Goal: Task Accomplishment & Management: Complete application form

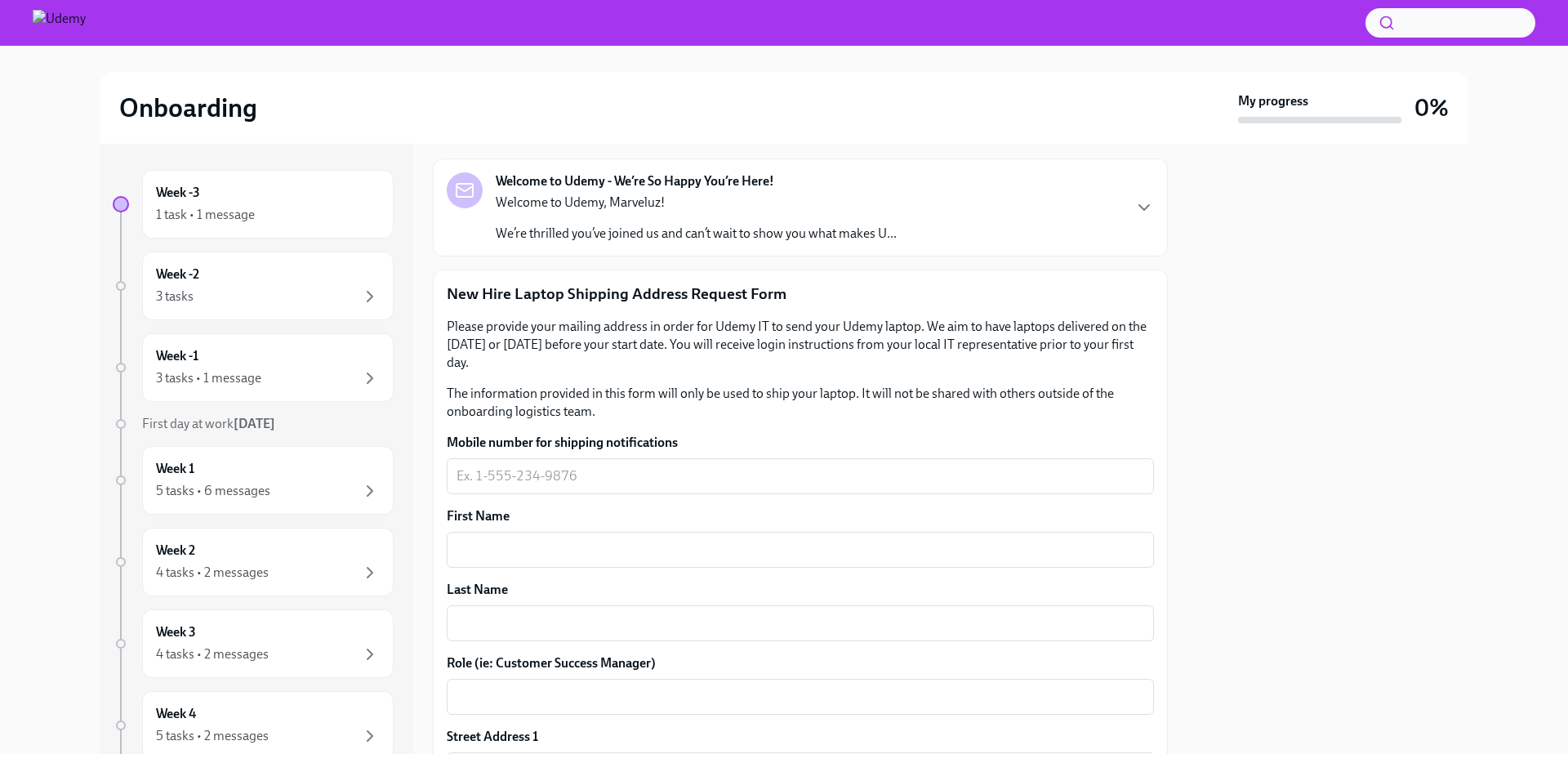
scroll to position [164, 0]
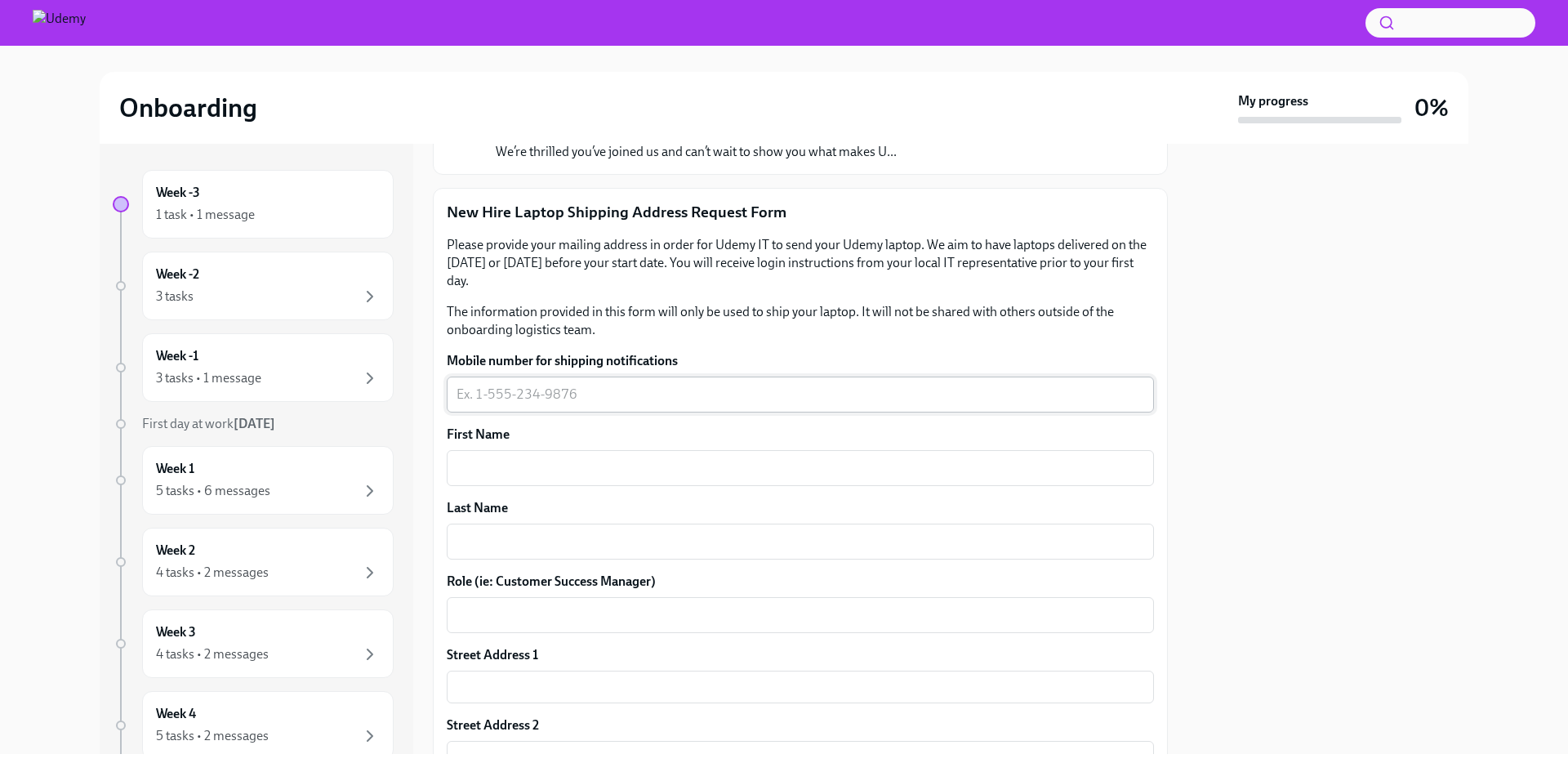
click at [490, 398] on textarea "Mobile number for shipping notifications" at bounding box center [800, 393] width 688 height 19
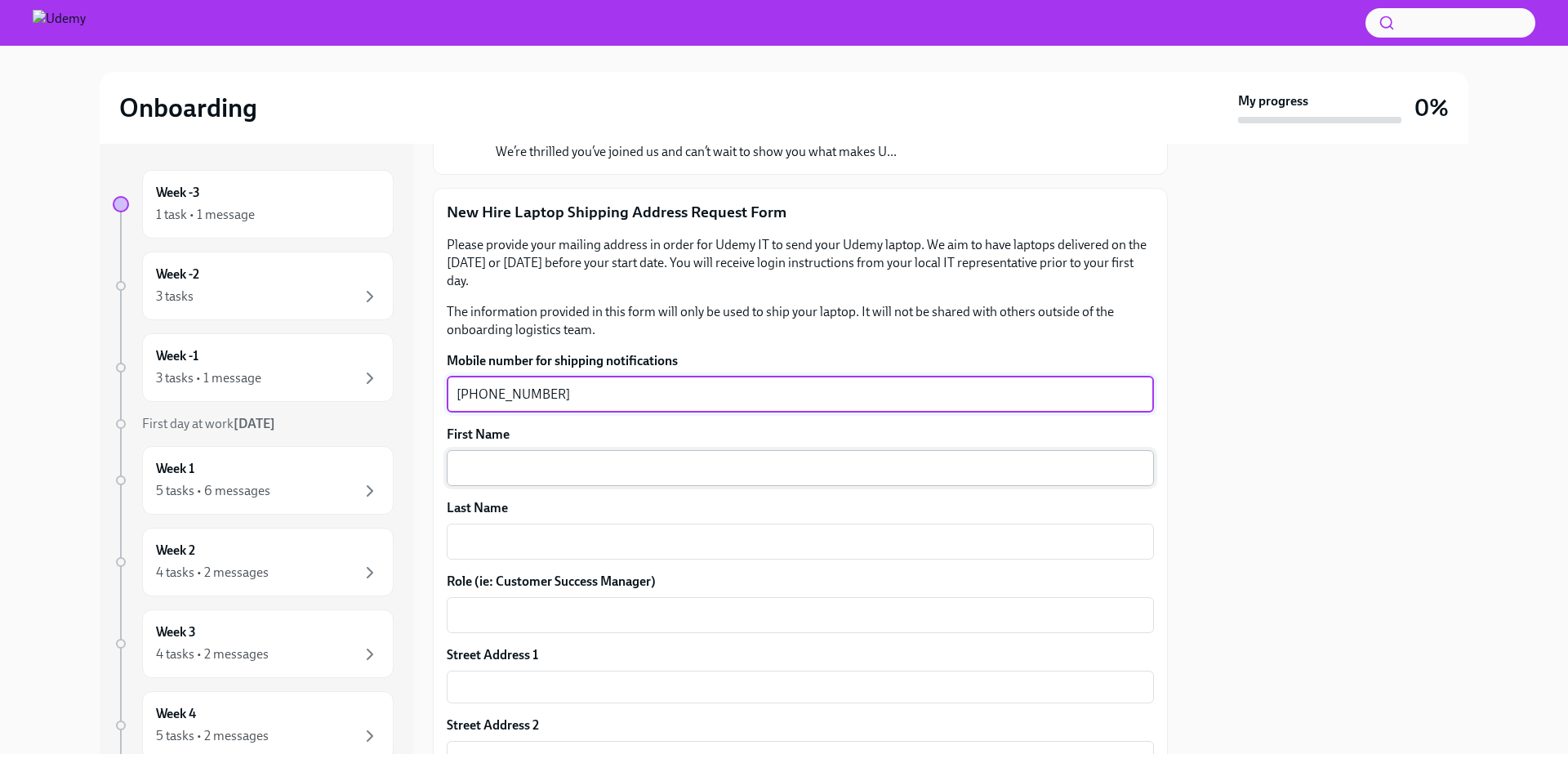
type textarea "[PHONE_NUMBER]"
click at [515, 464] on textarea "First Name" at bounding box center [800, 467] width 688 height 19
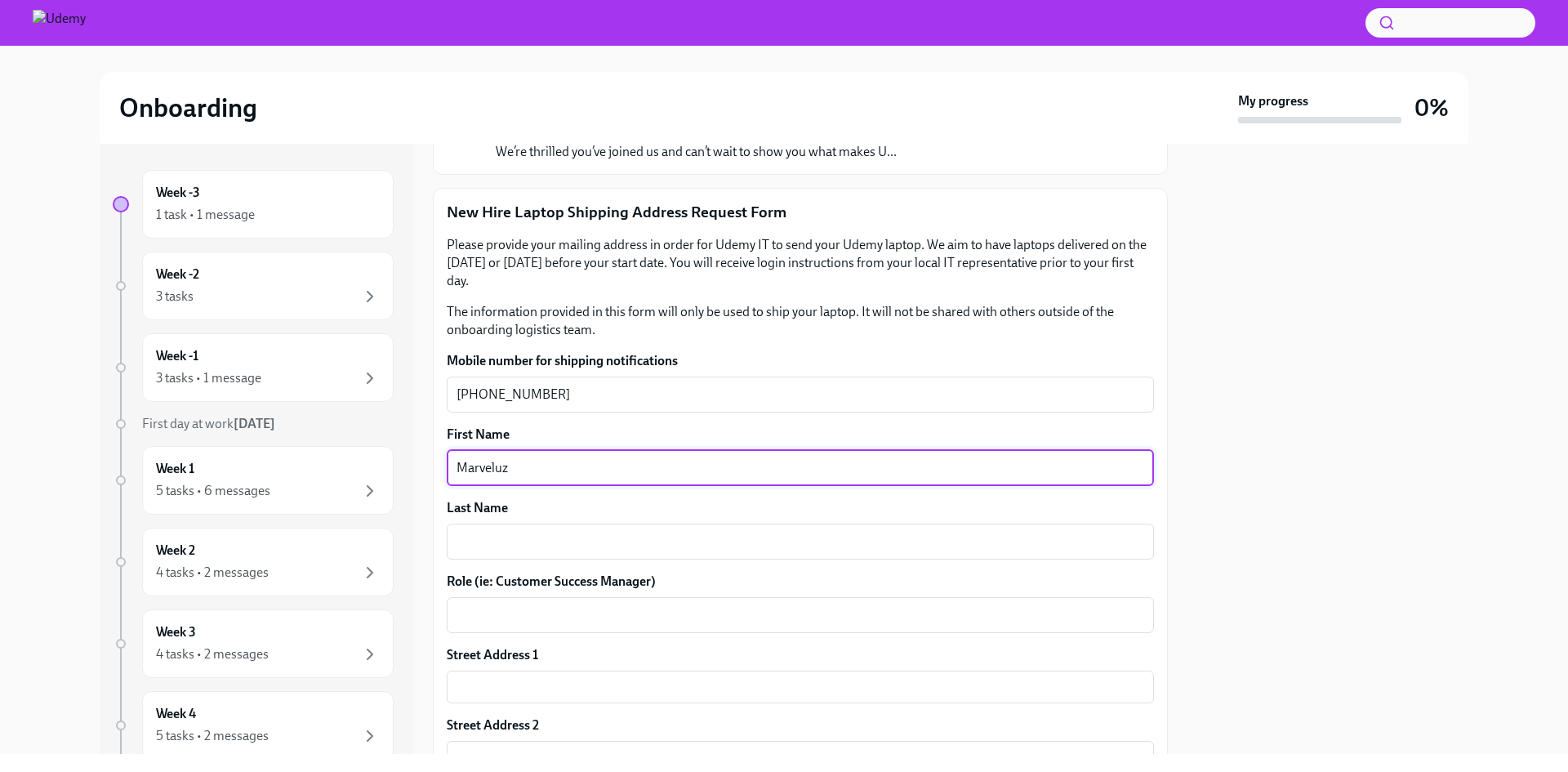
type textarea "Marveluz"
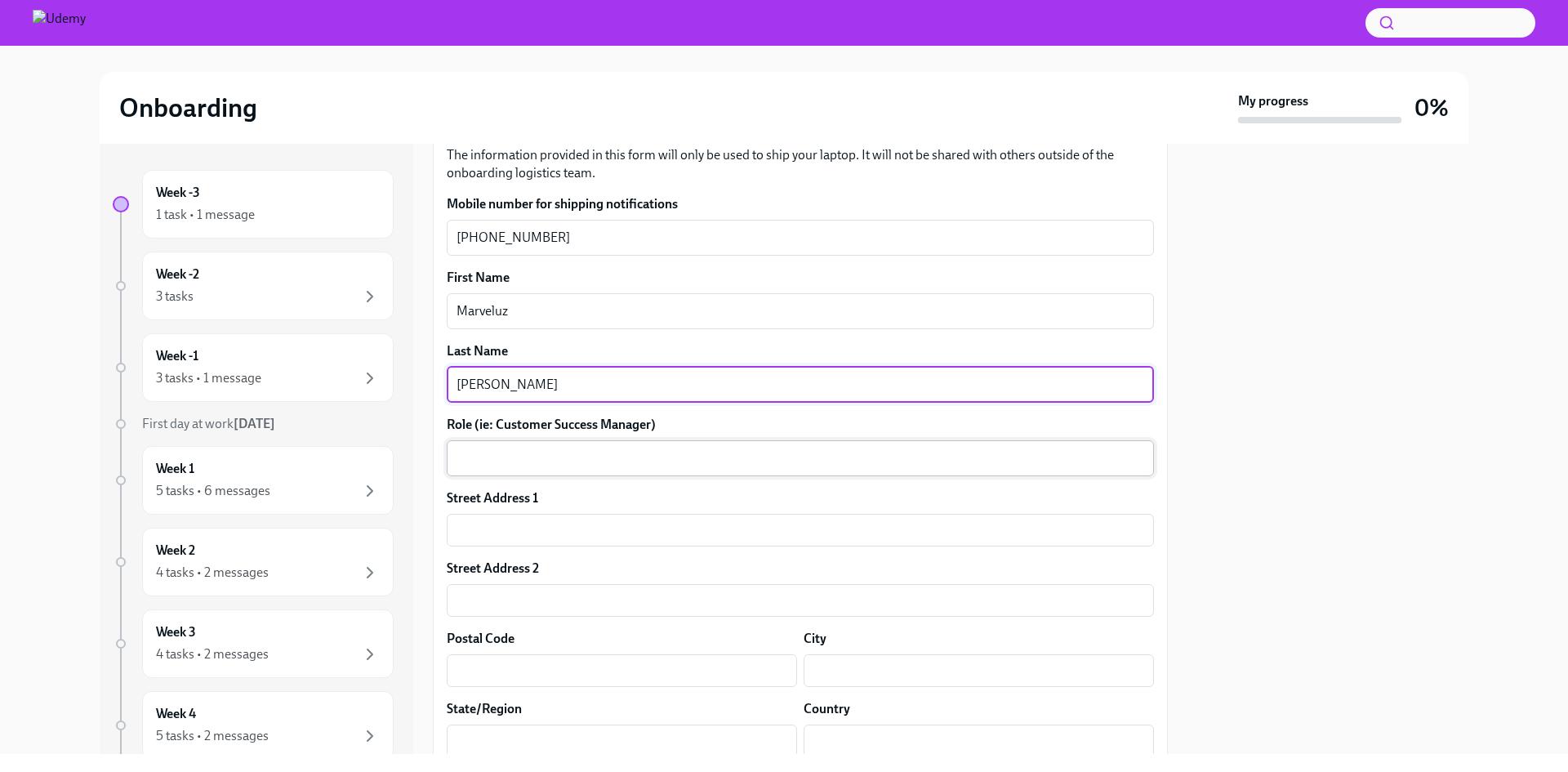
scroll to position [327, 0]
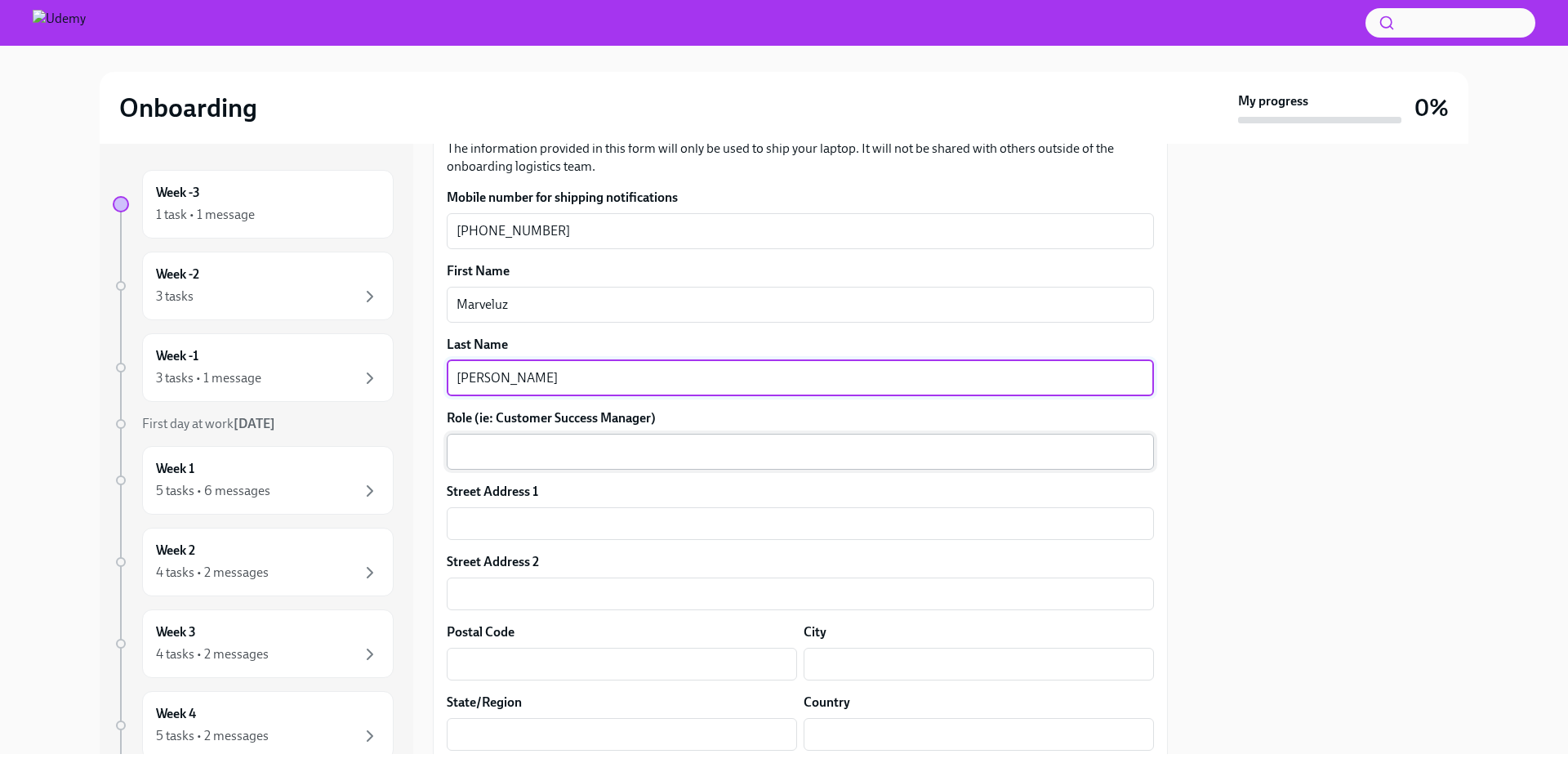
type textarea "[PERSON_NAME]"
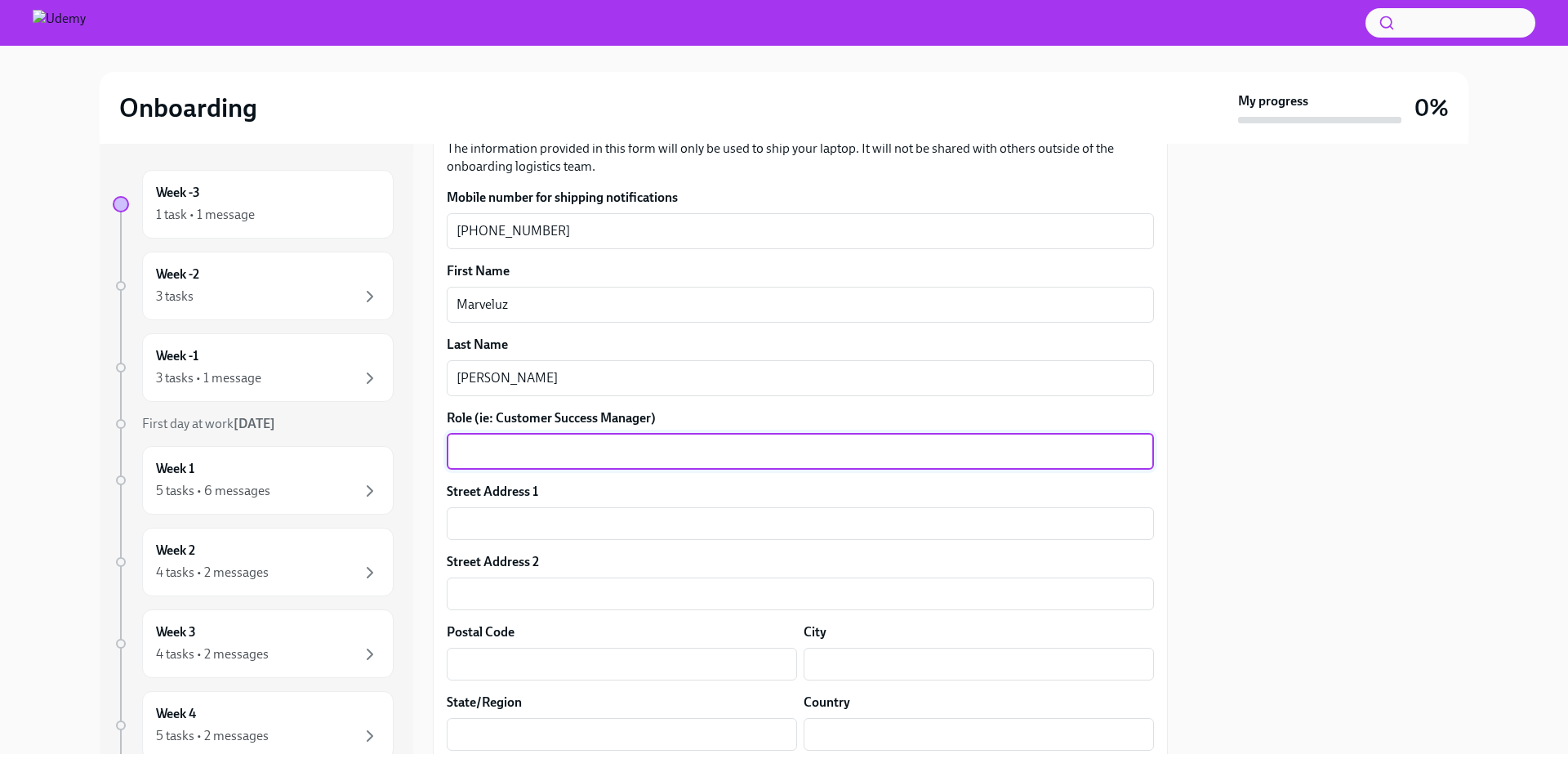
click at [547, 459] on textarea "Role (ie: Customer Success Manager)" at bounding box center [800, 451] width 688 height 19
paste textarea "Large Enterprise Account Executive"
type textarea "Large Enterprise Account Executive"
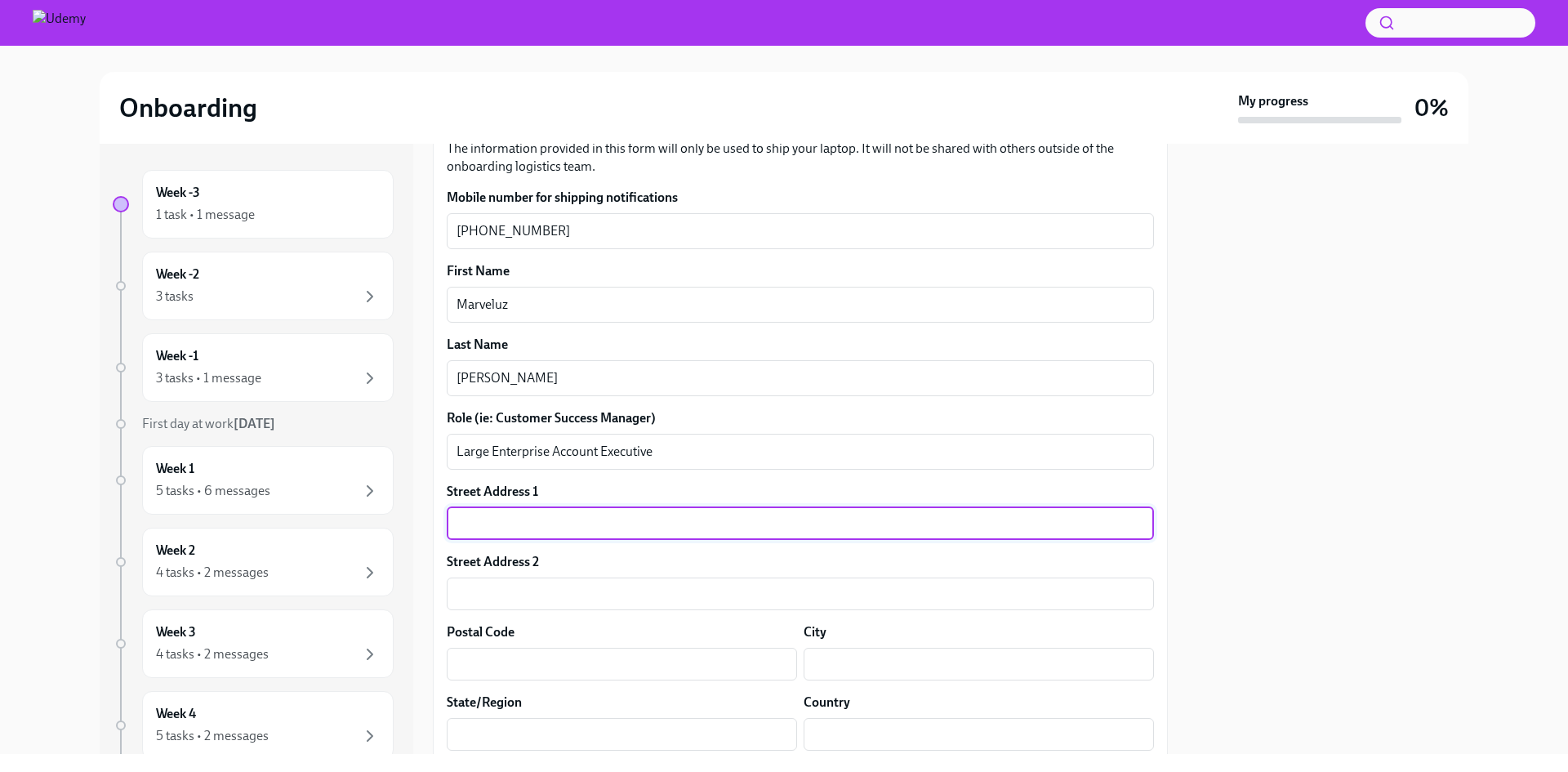
click at [515, 527] on input "text" at bounding box center [800, 523] width 707 height 33
type input "Av 5 [PERSON_NAME] # 68"
type input "Vista Bosques, [GEOGRAPHIC_DATA] 4B"
type input "52743"
type input "[GEOGRAPHIC_DATA]"
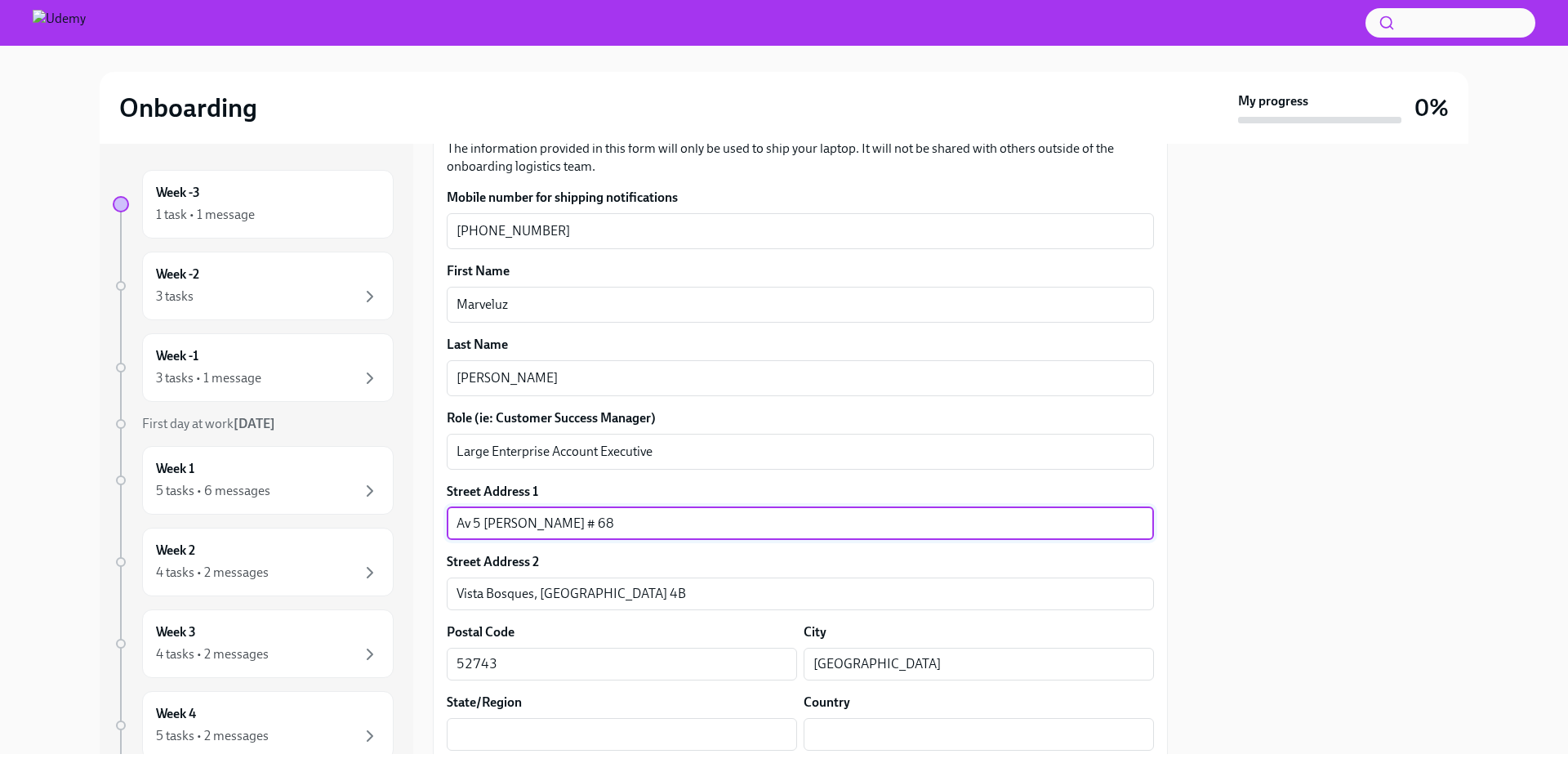
type input "[GEOGRAPHIC_DATA]"
type input "MX"
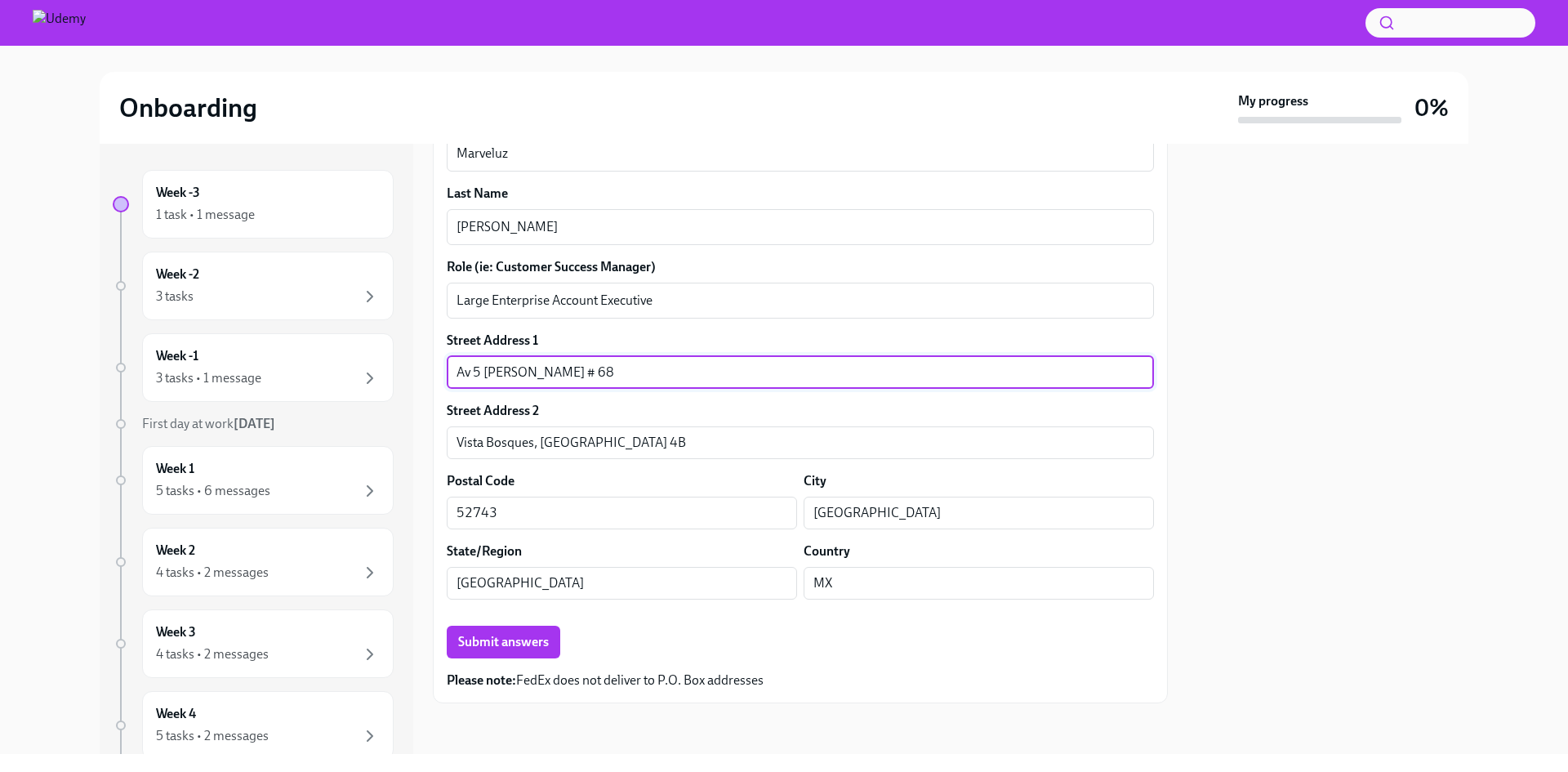
scroll to position [479, 0]
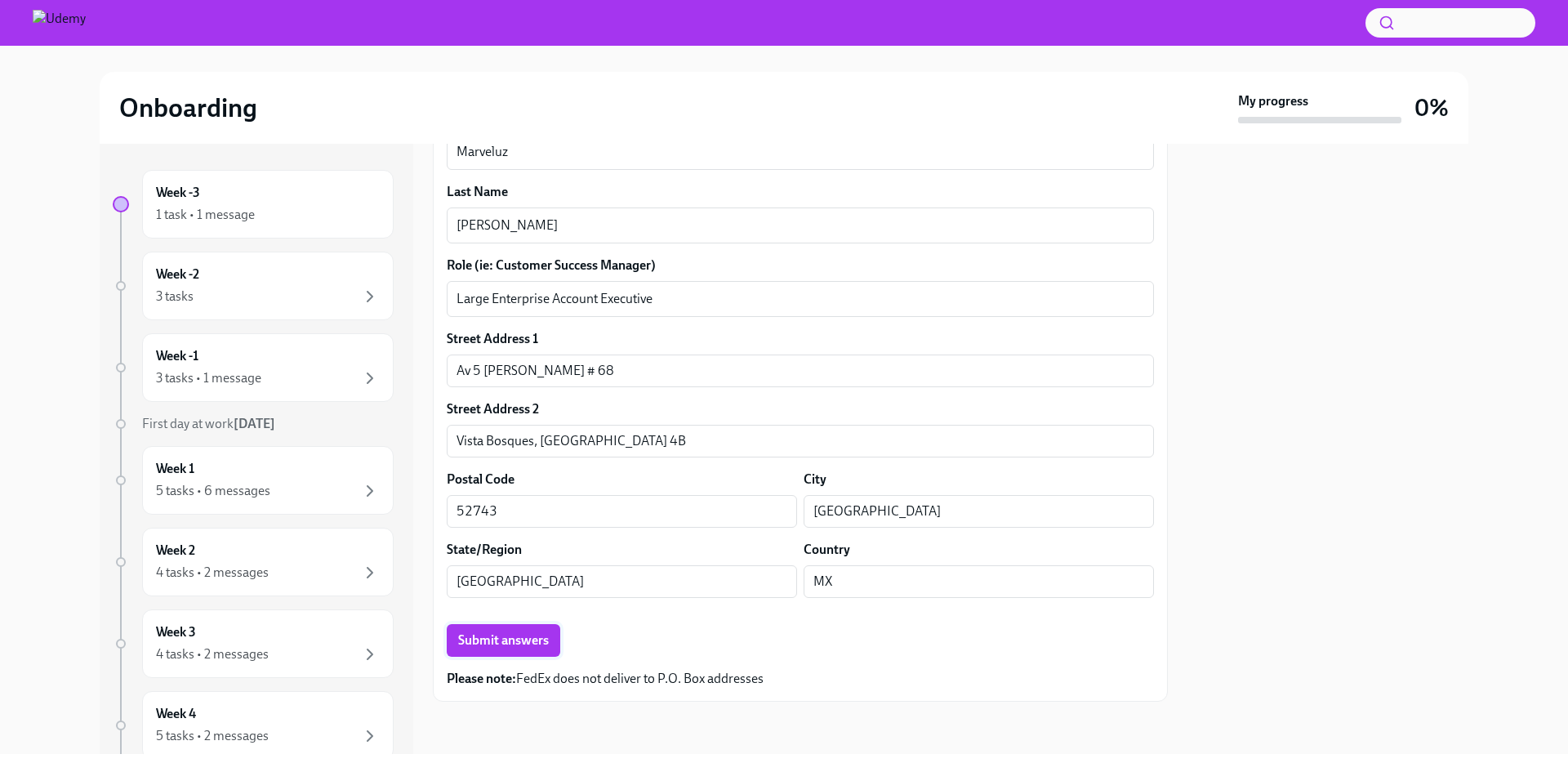
click at [510, 641] on span "Submit answers" at bounding box center [503, 640] width 91 height 16
click at [278, 295] on div "3 tasks" at bounding box center [268, 297] width 224 height 19
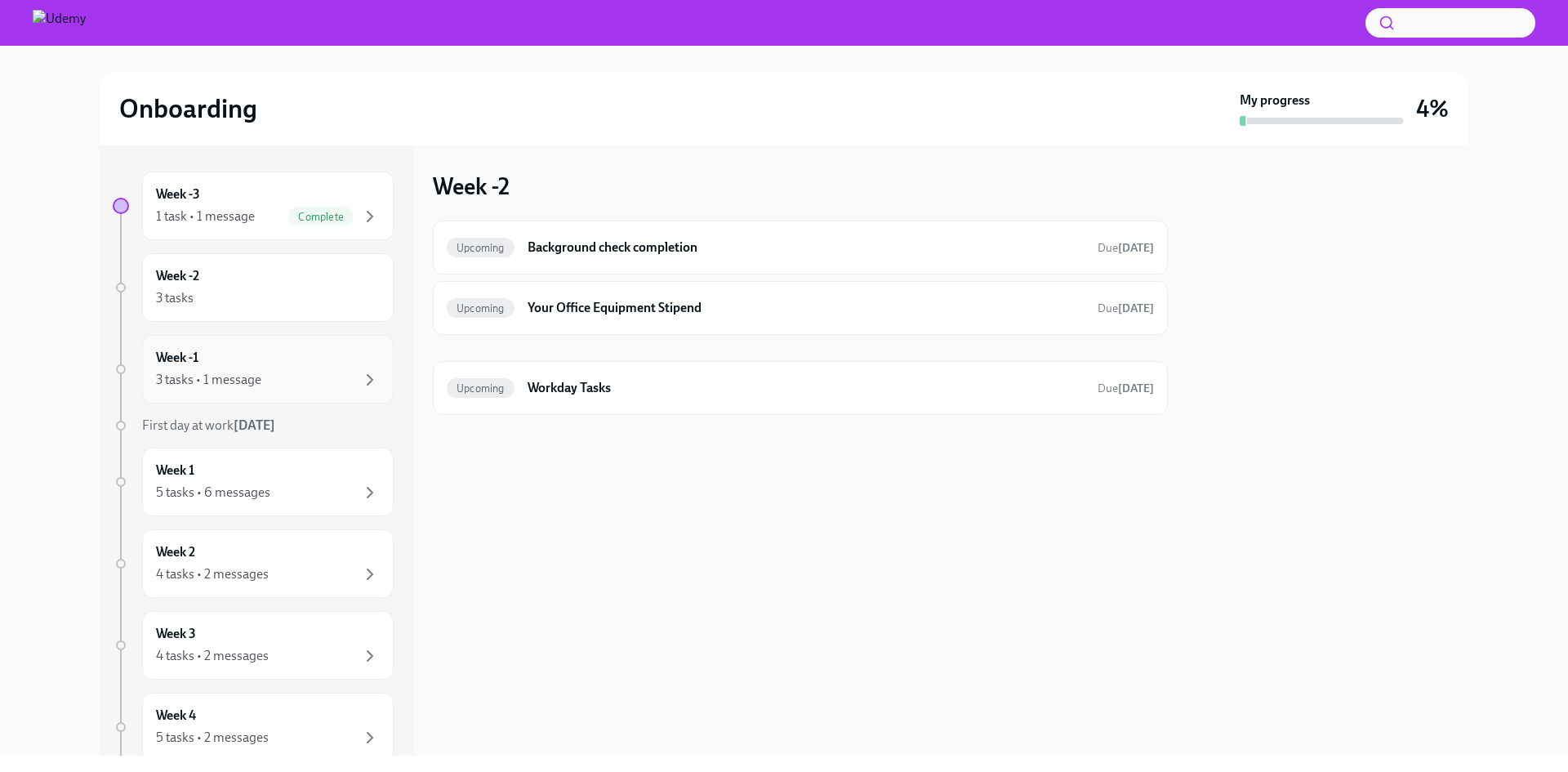
click at [280, 361] on div "Week -1 3 tasks • 1 message" at bounding box center [268, 369] width 224 height 41
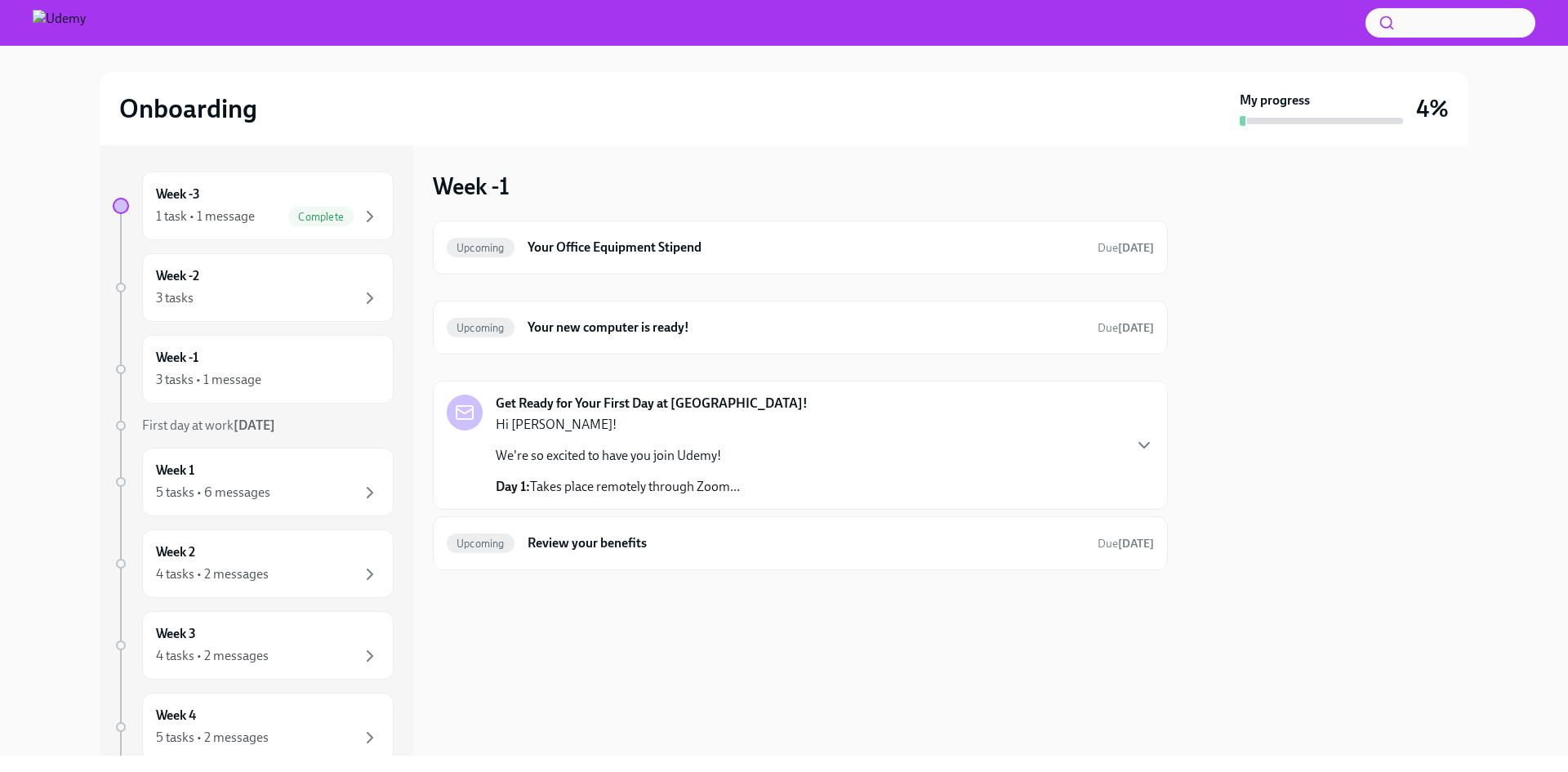
click at [72, 34] on img at bounding box center [59, 23] width 53 height 27
click at [66, 22] on img at bounding box center [59, 23] width 53 height 27
click at [279, 289] on div "3 tasks" at bounding box center [268, 297] width 224 height 19
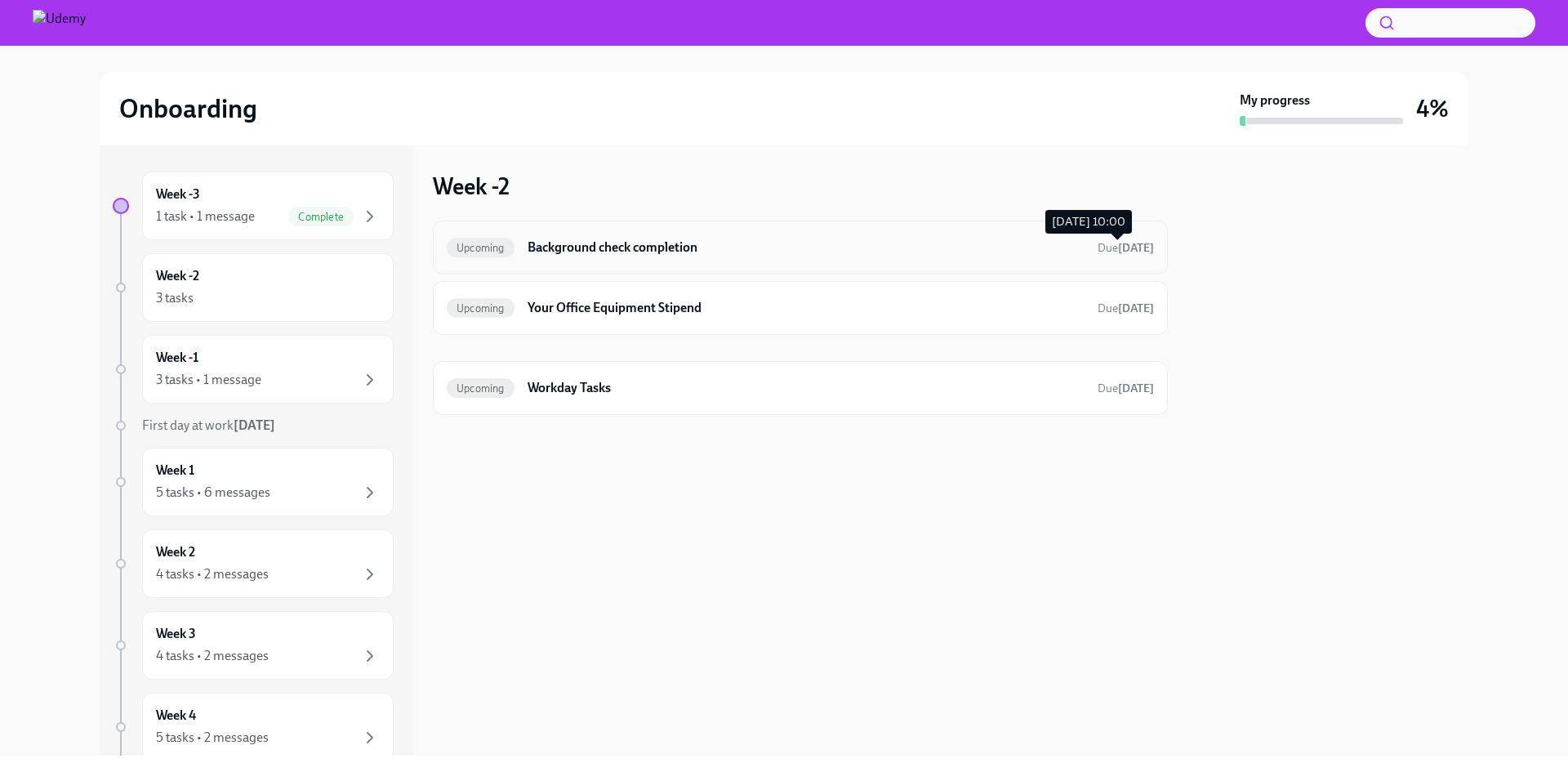
click at [1121, 247] on strong "[DATE]" at bounding box center [1135, 247] width 36 height 14
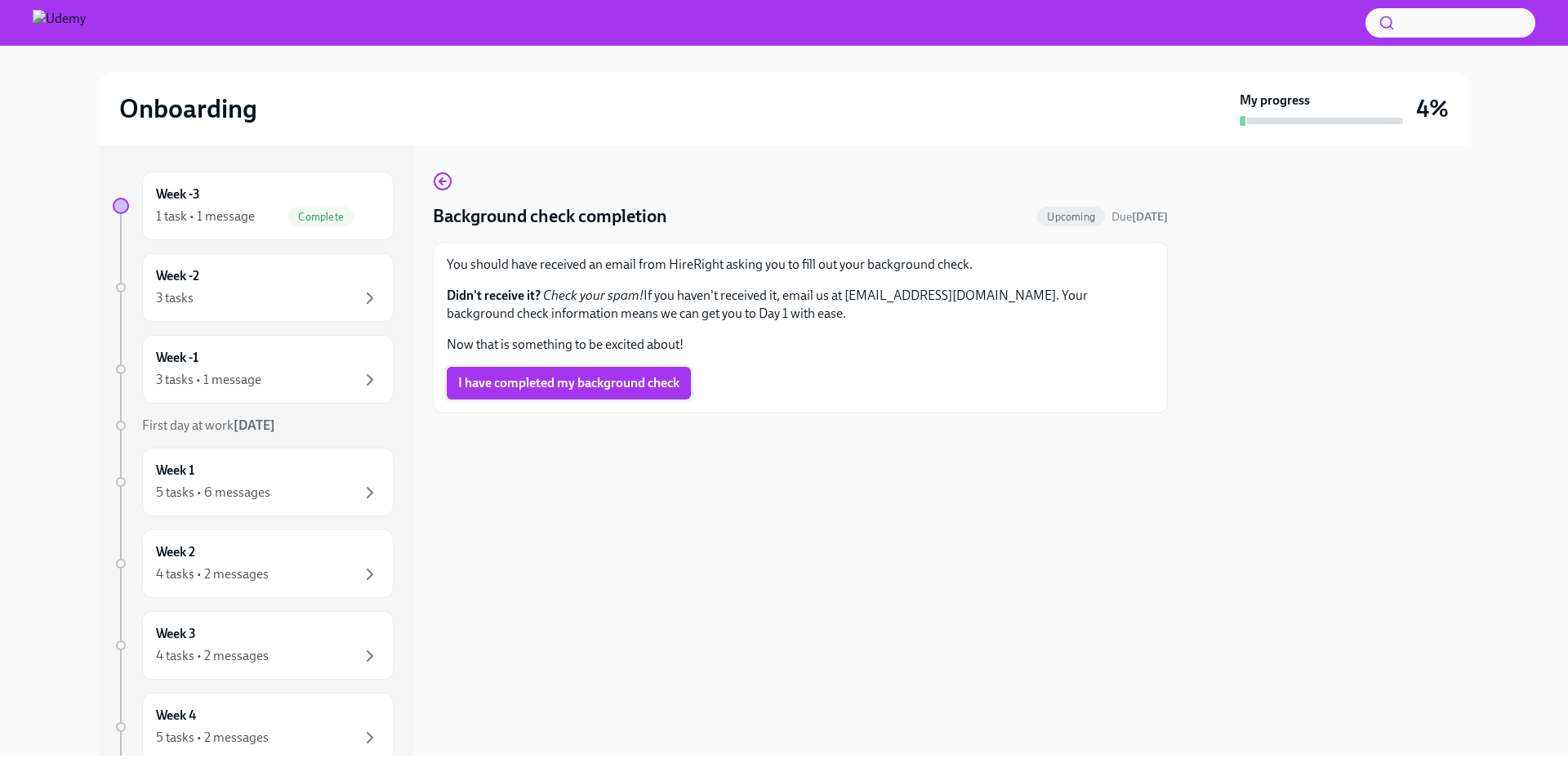
click at [596, 385] on span "I have completed my background check" at bounding box center [569, 383] width 221 height 16
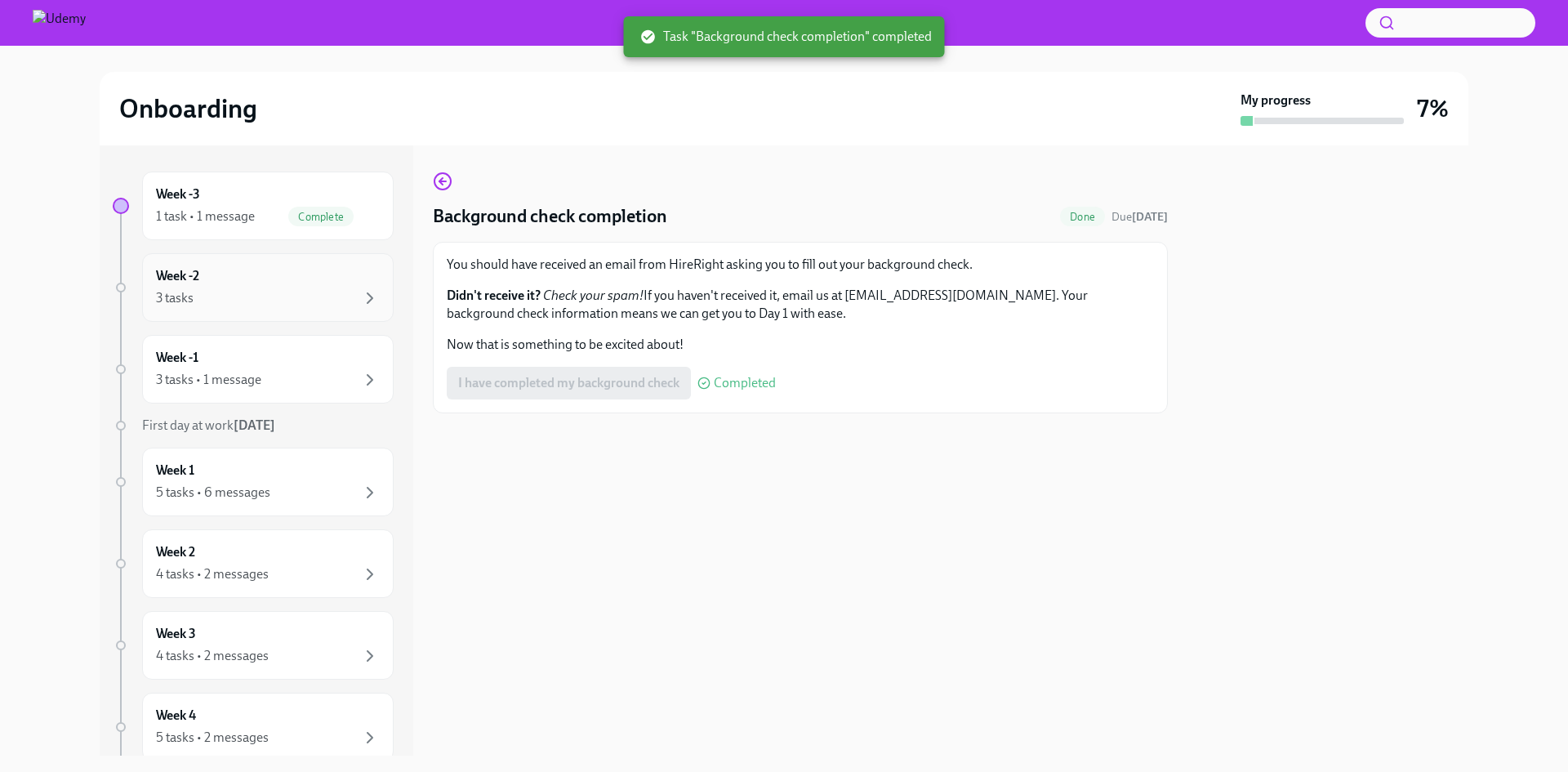
click at [331, 294] on div "3 tasks" at bounding box center [268, 297] width 224 height 19
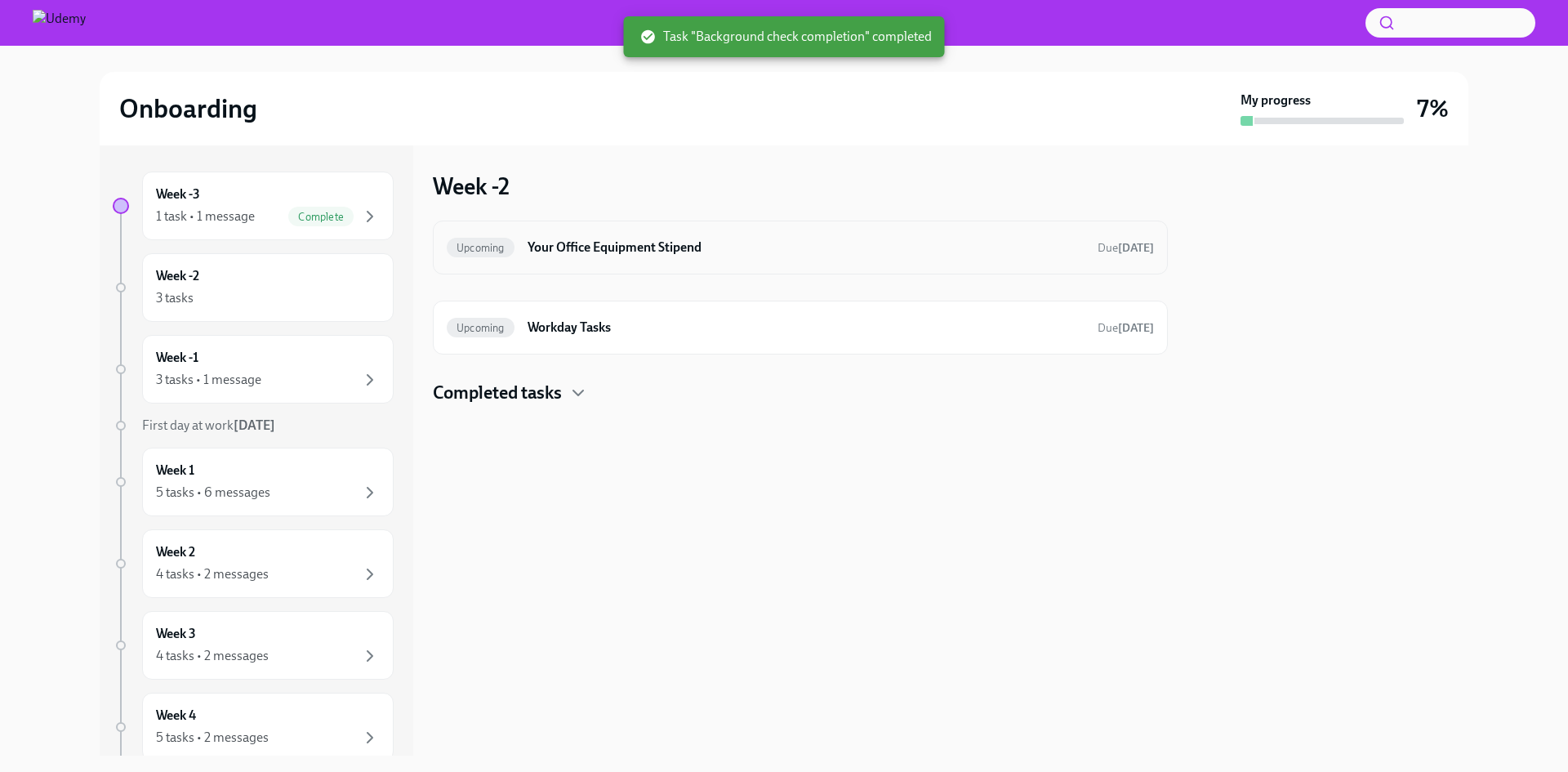
click at [588, 244] on h6 "Your Office Equipment Stipend" at bounding box center [806, 248] width 557 height 18
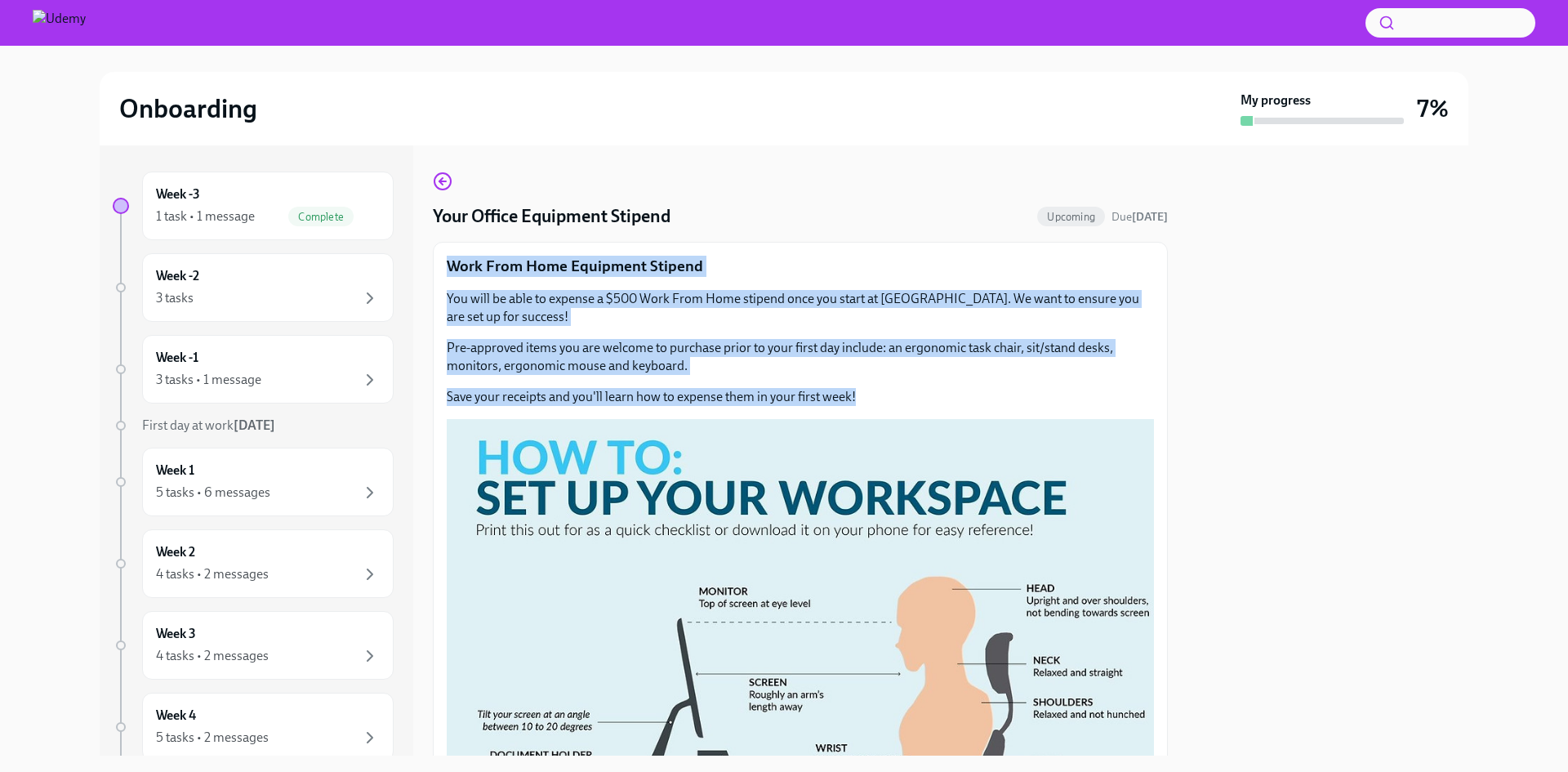
drag, startPoint x: 448, startPoint y: 263, endPoint x: 997, endPoint y: 381, distance: 561.5
click at [997, 381] on div "Work From Home Equipment Stipend You will be able to expense a $500 Work From H…" at bounding box center [800, 733] width 707 height 956
copy div "Work From Home Equipment Stipend You will be able to expense a $500 Work From H…"
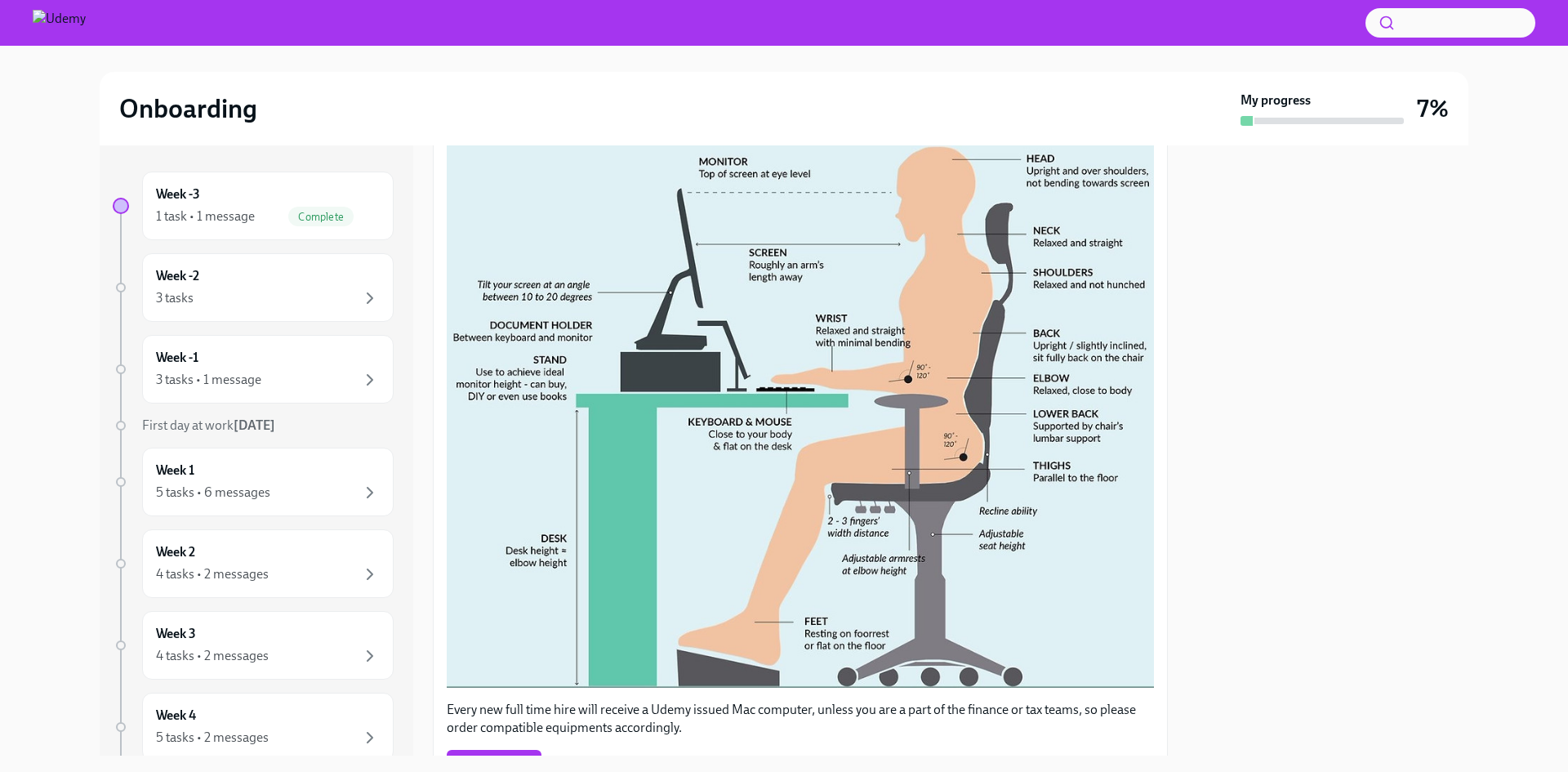
scroll to position [511, 0]
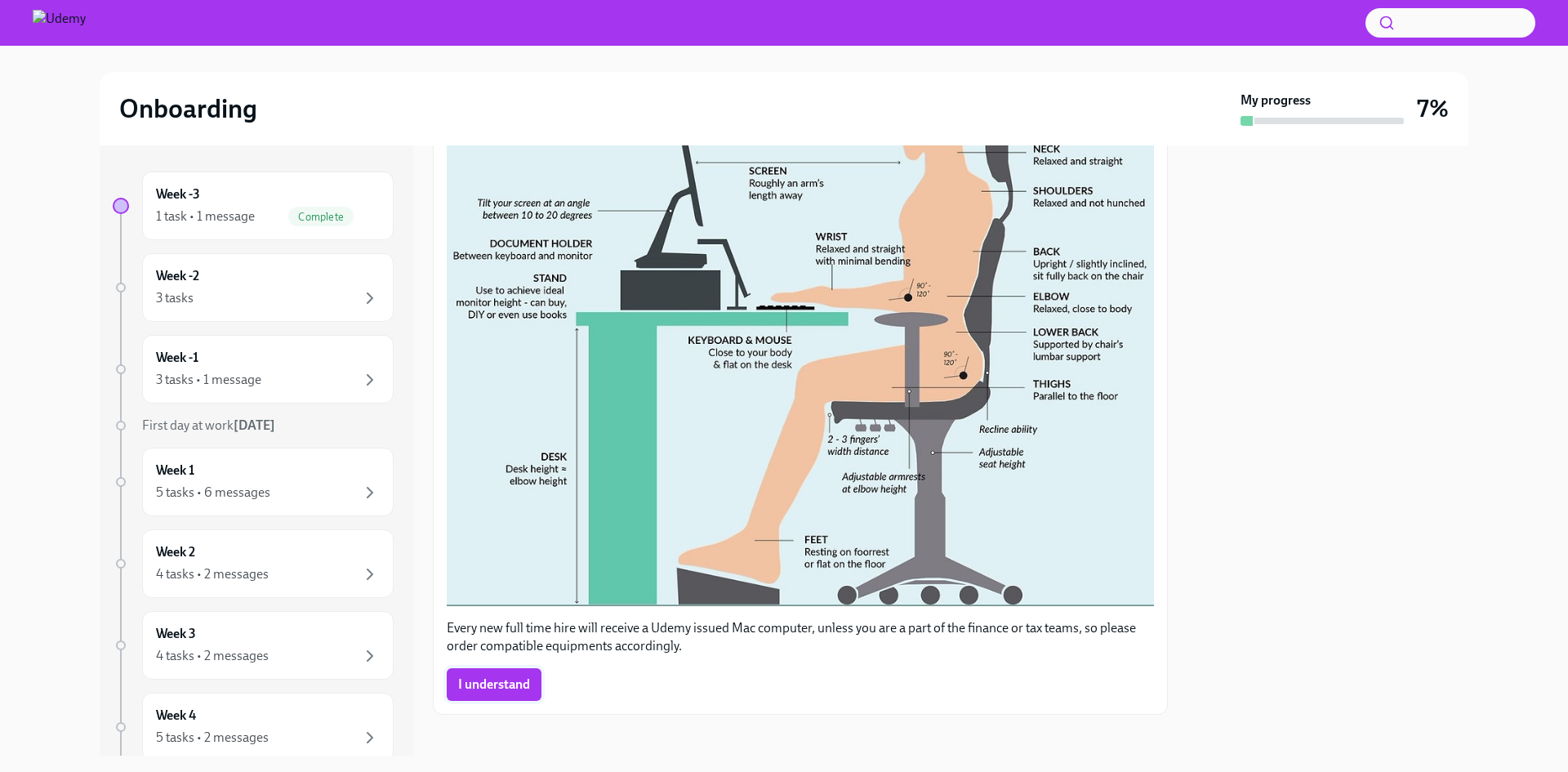
click at [480, 676] on span "I understand" at bounding box center [494, 684] width 72 height 16
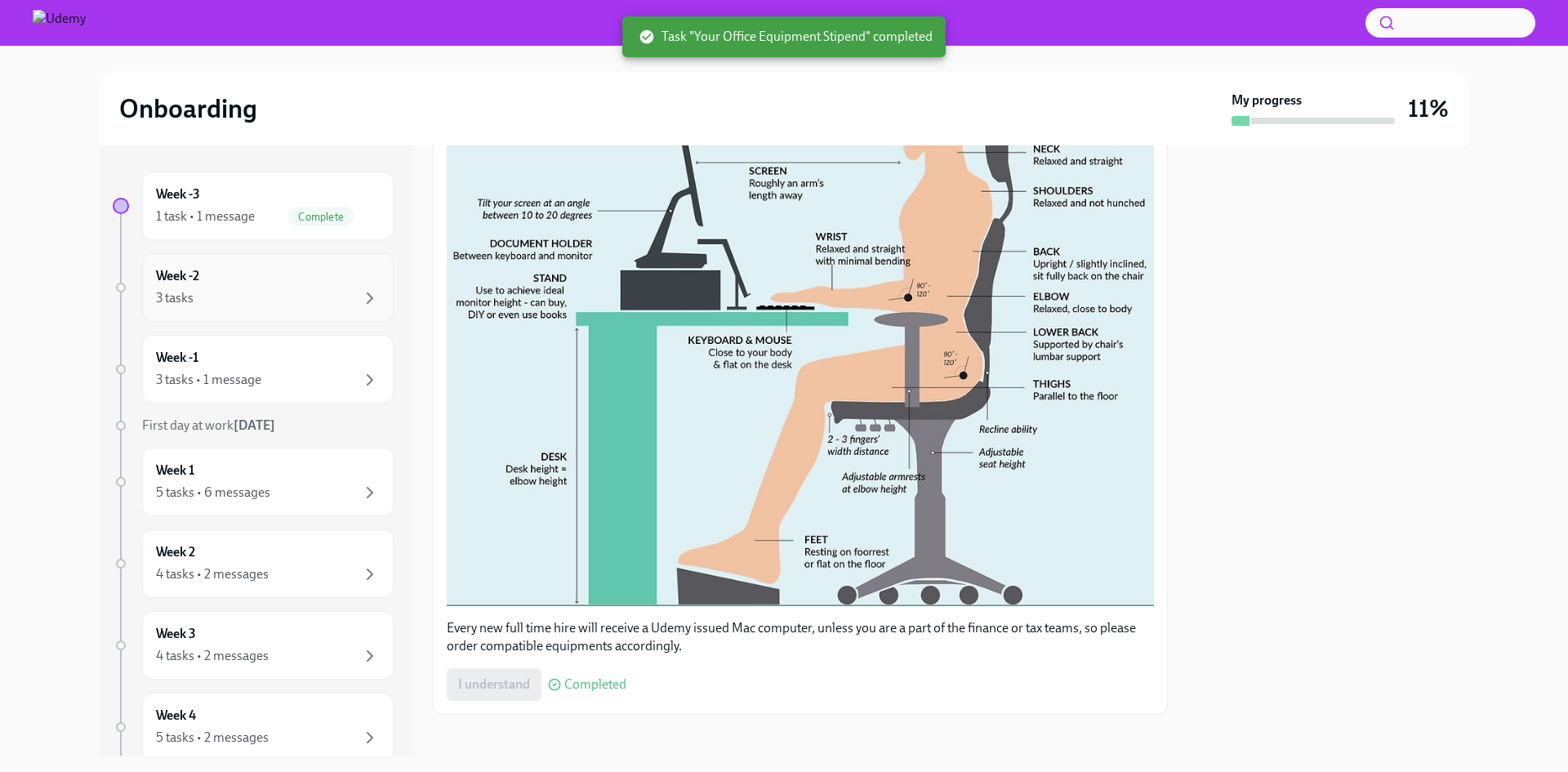
click at [285, 284] on div "Week -2 3 tasks" at bounding box center [268, 287] width 224 height 41
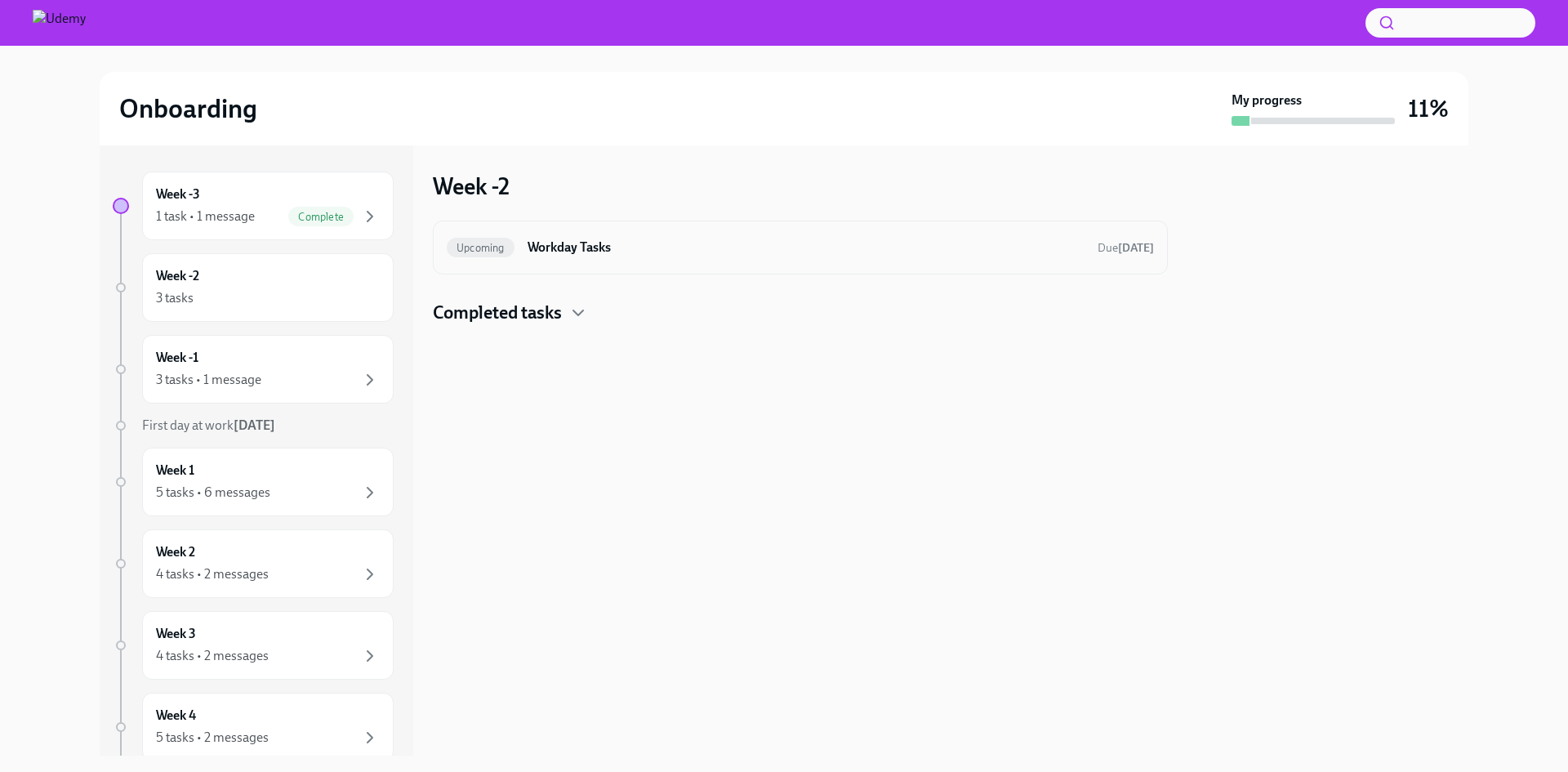
click at [544, 248] on h6 "Workday Tasks" at bounding box center [806, 248] width 557 height 18
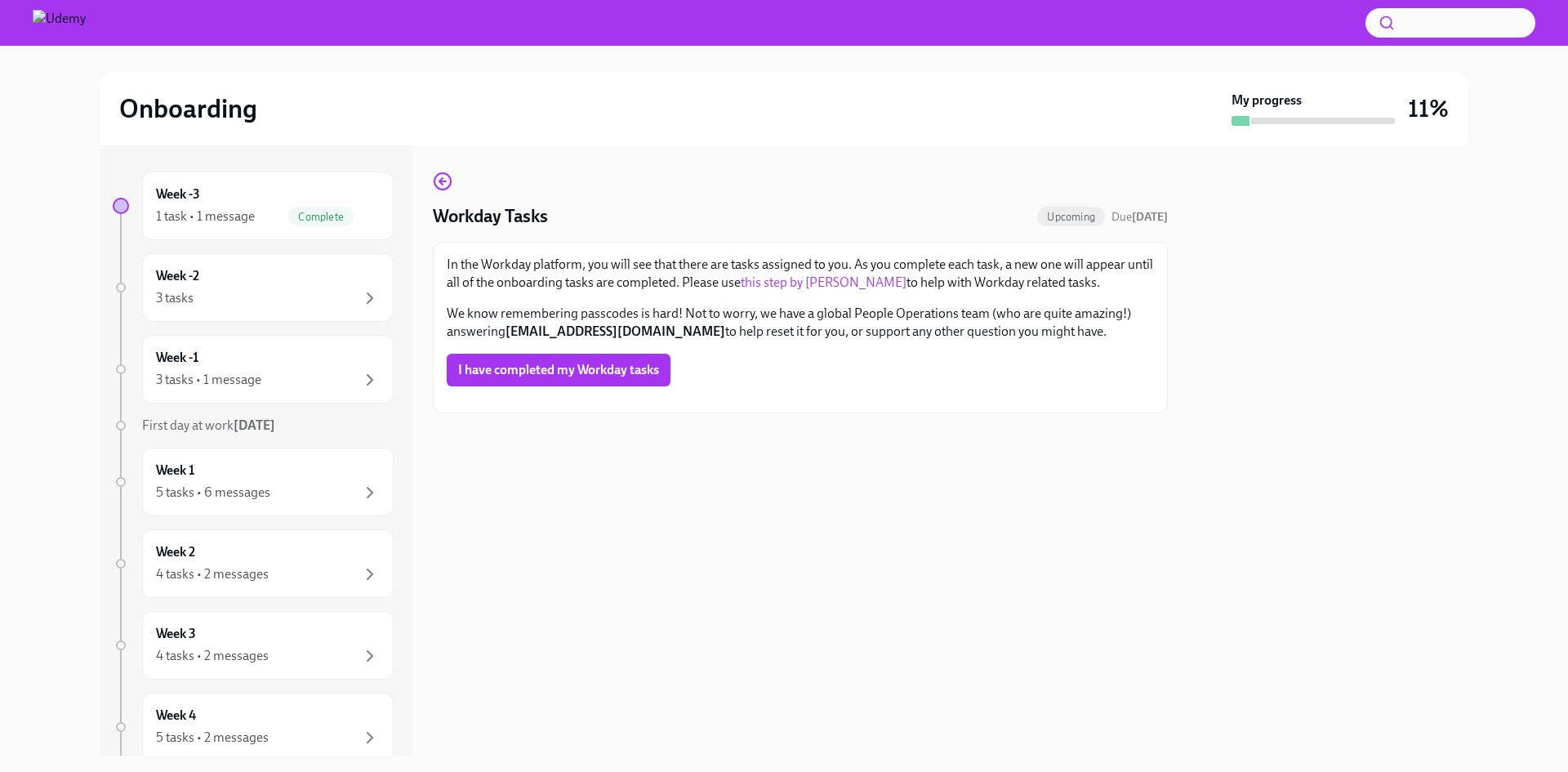
click at [75, 23] on img at bounding box center [59, 23] width 53 height 27
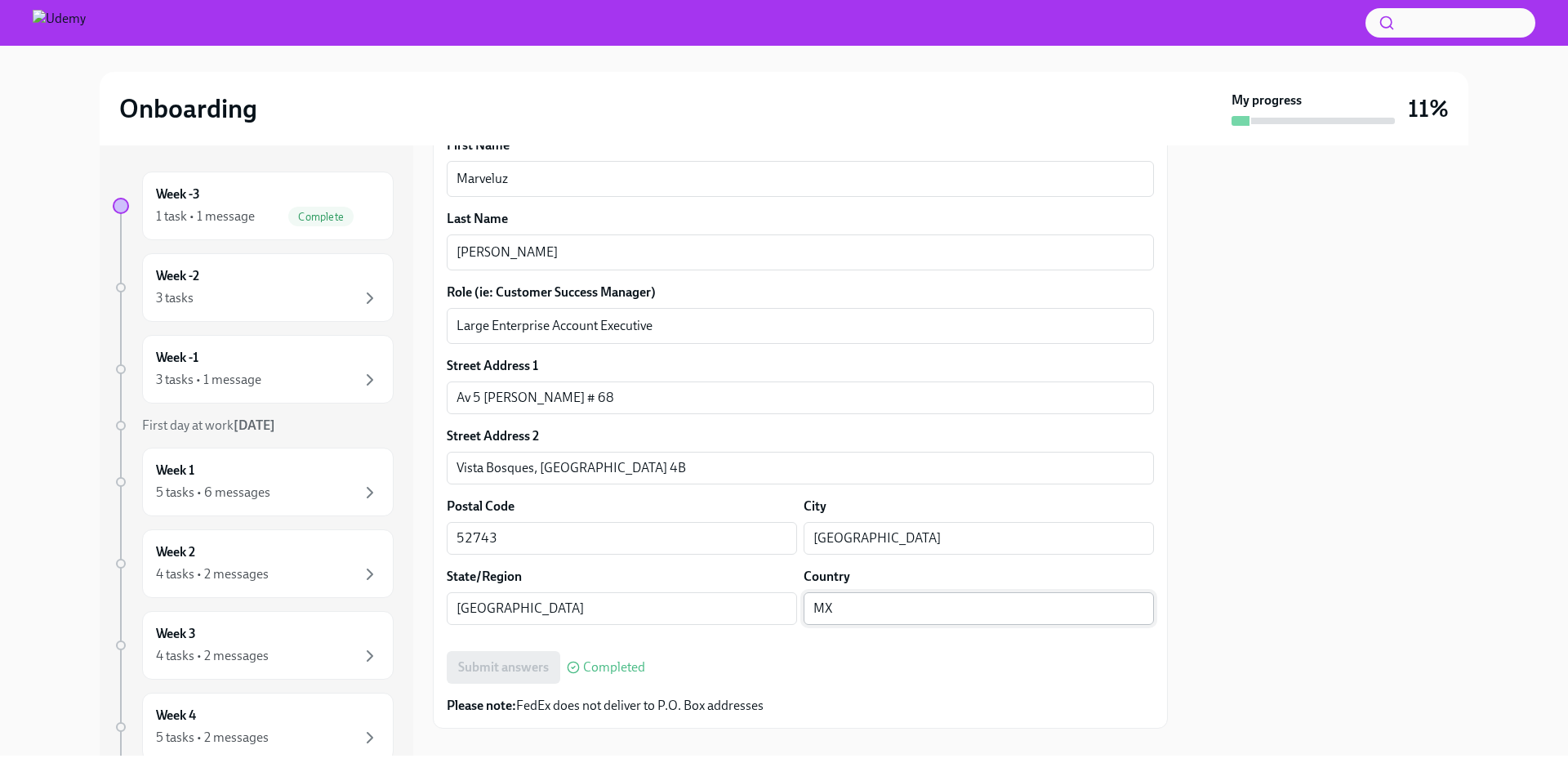
scroll to position [479, 0]
